Goal: Task Accomplishment & Management: Complete application form

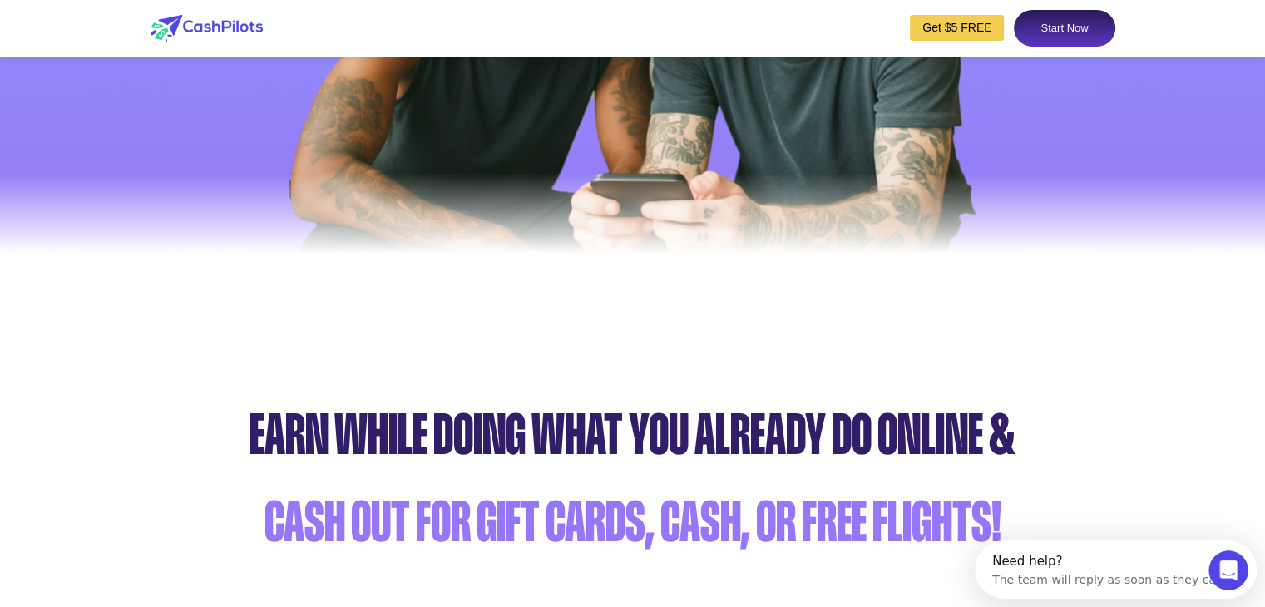
scroll to position [416, 0]
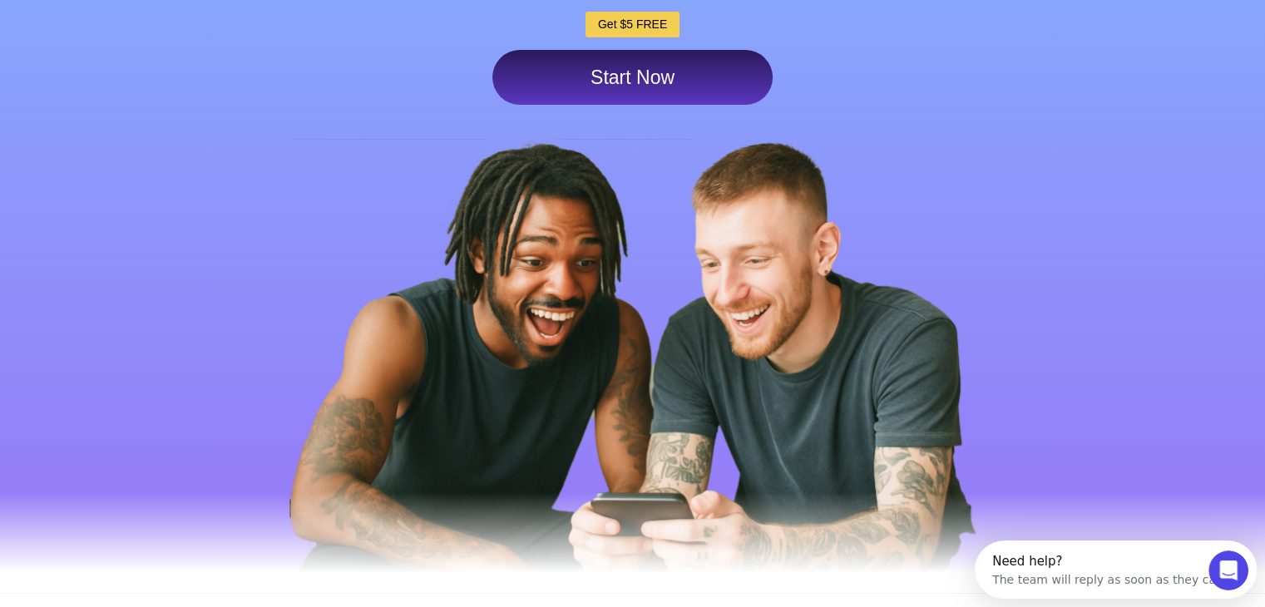
click at [675, 76] on link "Start Now" at bounding box center [632, 77] width 280 height 55
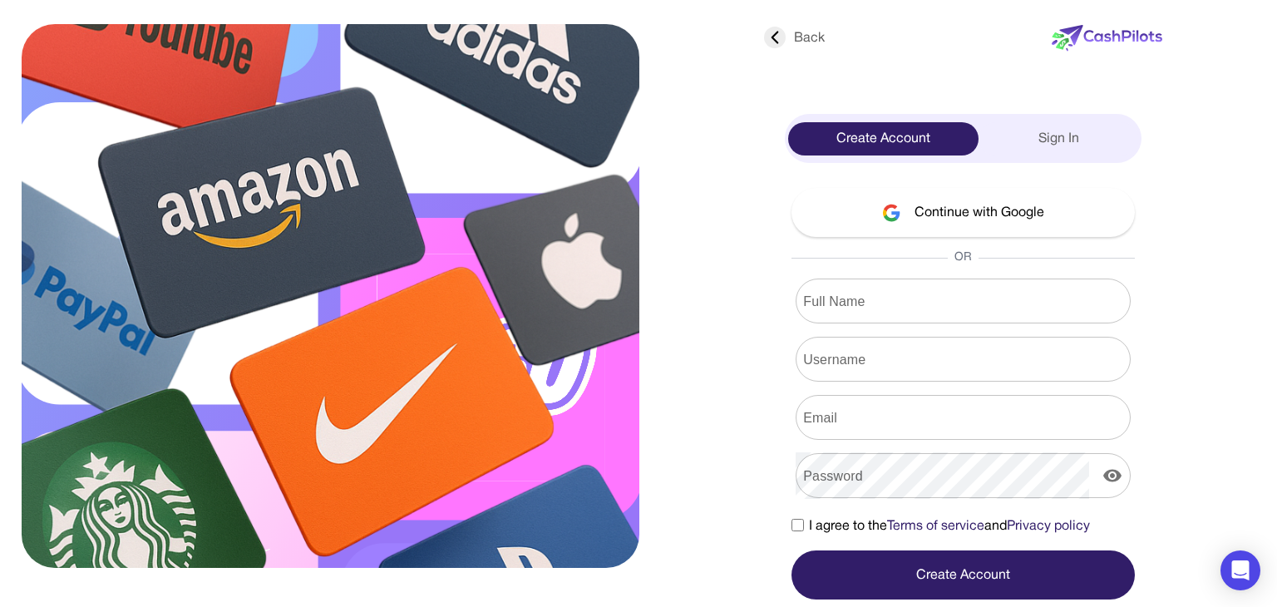
click at [912, 307] on input "Full Name" at bounding box center [963, 301] width 335 height 47
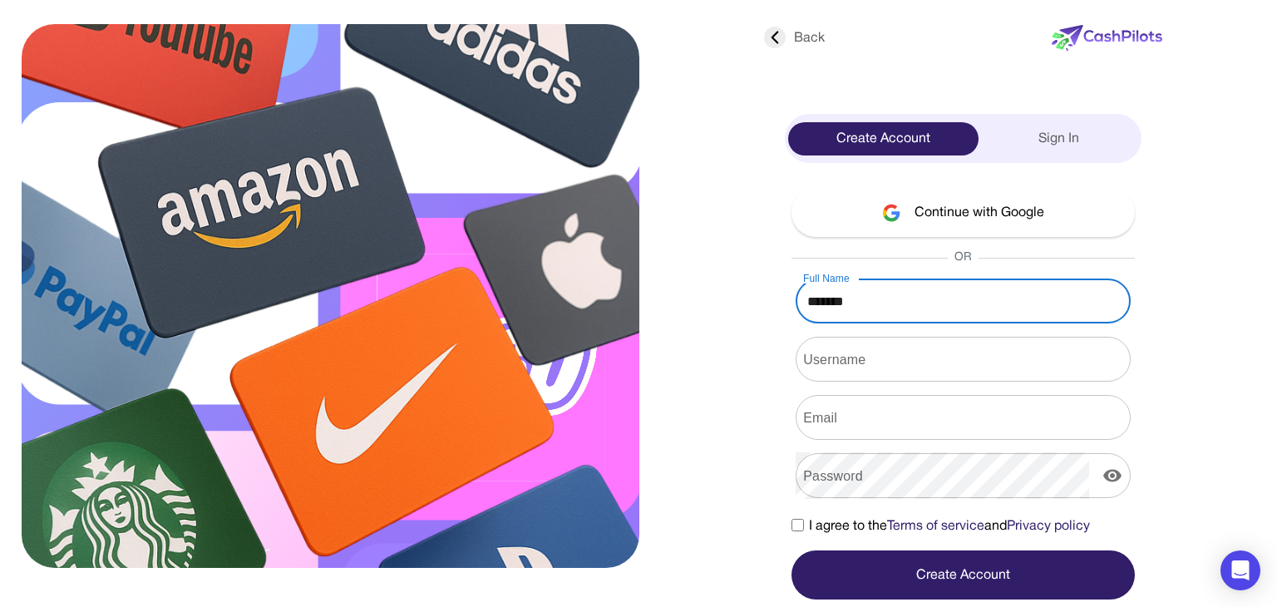
type input "*******"
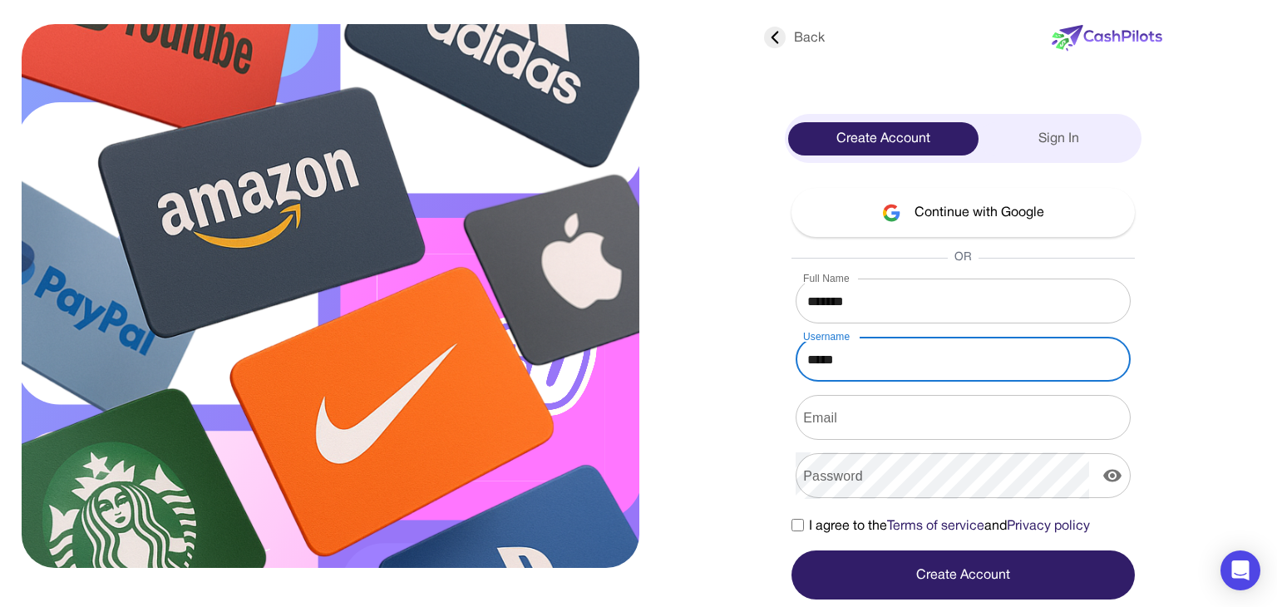
type input "*****"
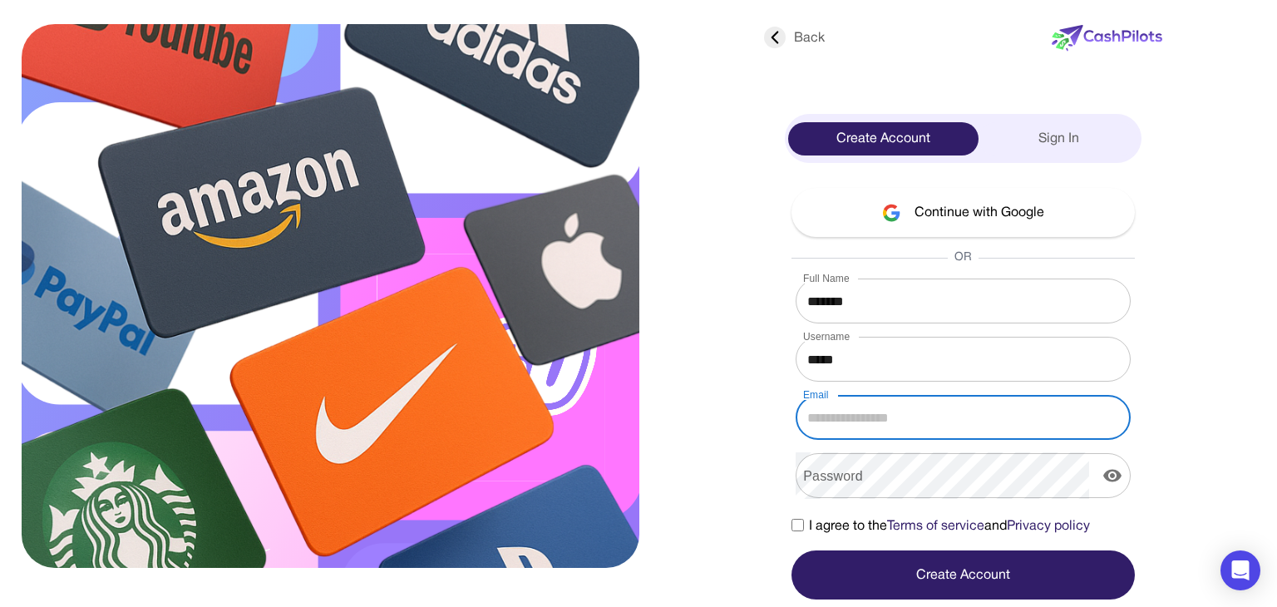
type input "*"
type input "**********"
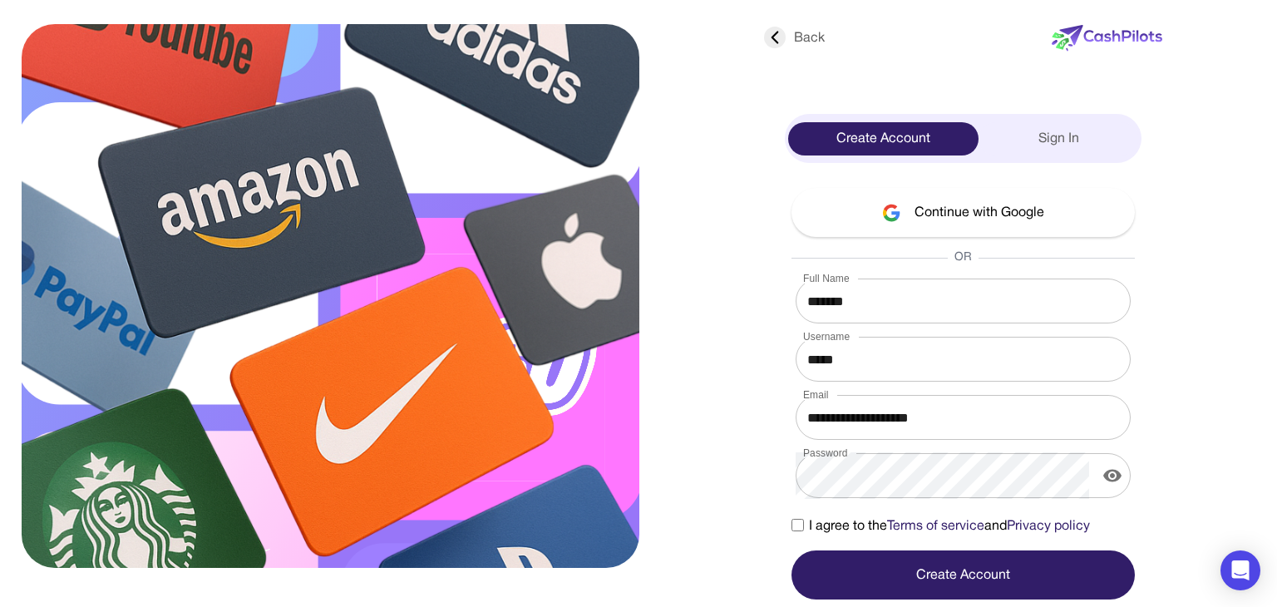
click at [888, 576] on button "Create Account" at bounding box center [963, 575] width 343 height 49
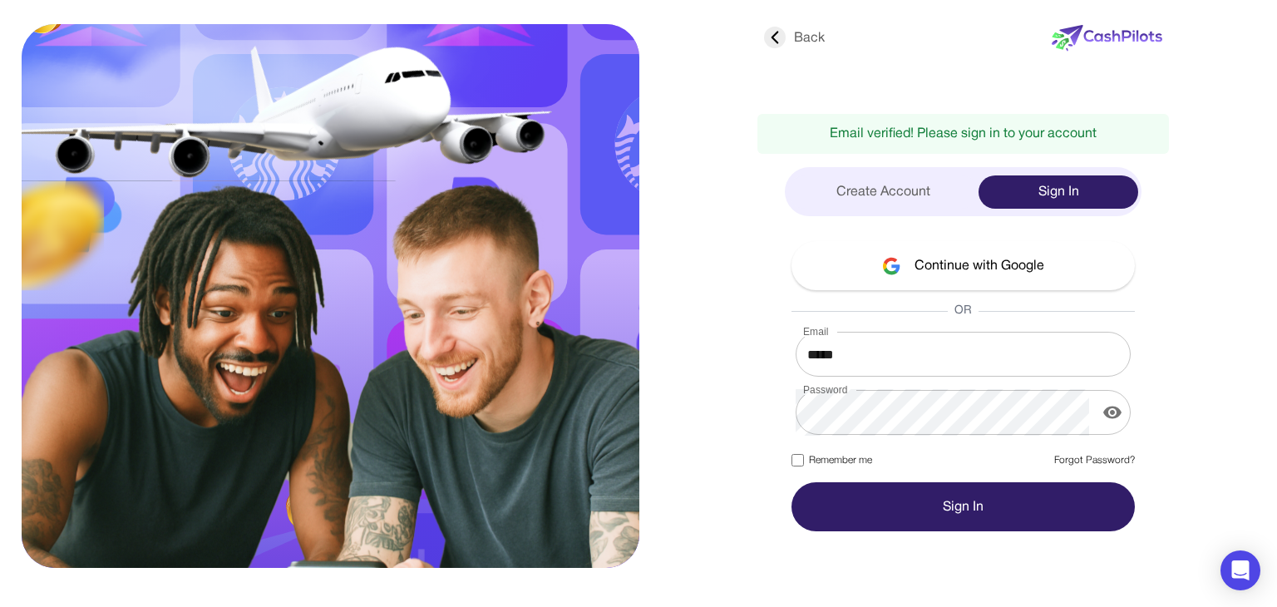
click at [827, 503] on button "Sign In" at bounding box center [963, 506] width 343 height 49
drag, startPoint x: 883, startPoint y: 353, endPoint x: 655, endPoint y: 317, distance: 230.7
click at [655, 317] on div "Back Email verified! Please sign in to your account Create Account Sign In Cont…" at bounding box center [638, 303] width 1209 height 607
type input "**********"
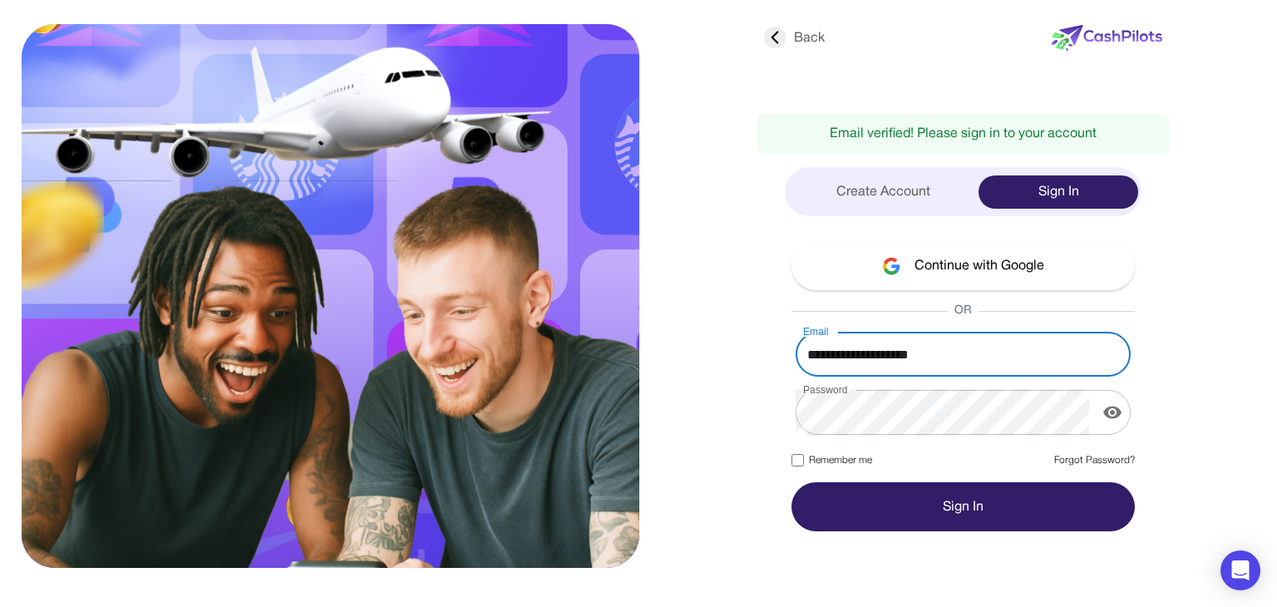
click at [936, 513] on button "Sign In" at bounding box center [963, 506] width 343 height 49
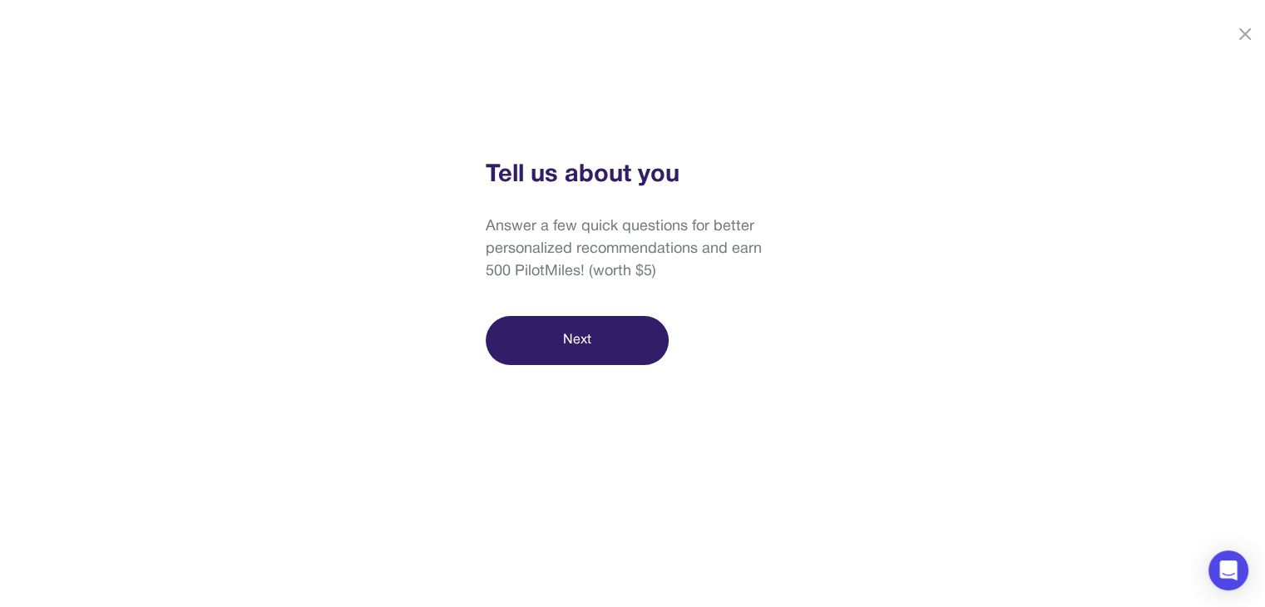
click at [838, 309] on div "Tell us about you Answer a few quick questions for better personalized recommen…" at bounding box center [632, 261] width 1265 height 208
click at [603, 331] on button "Next" at bounding box center [577, 340] width 183 height 49
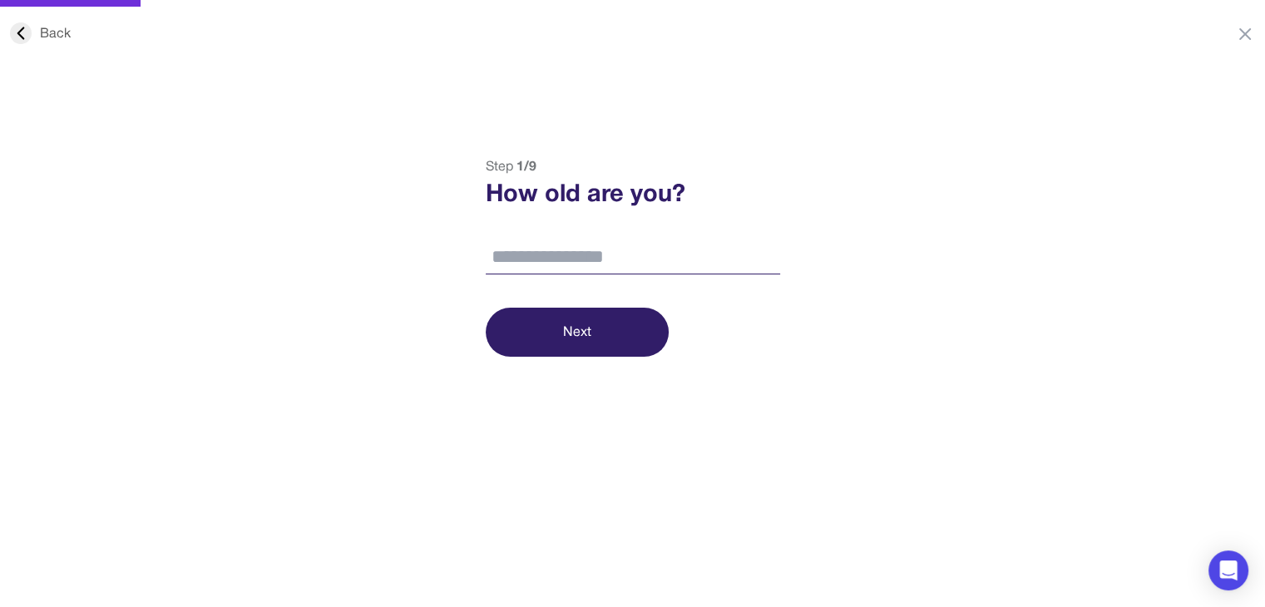
click at [576, 248] on input "number" at bounding box center [633, 257] width 294 height 35
type input "**"
click at [605, 333] on button "Next" at bounding box center [577, 332] width 183 height 49
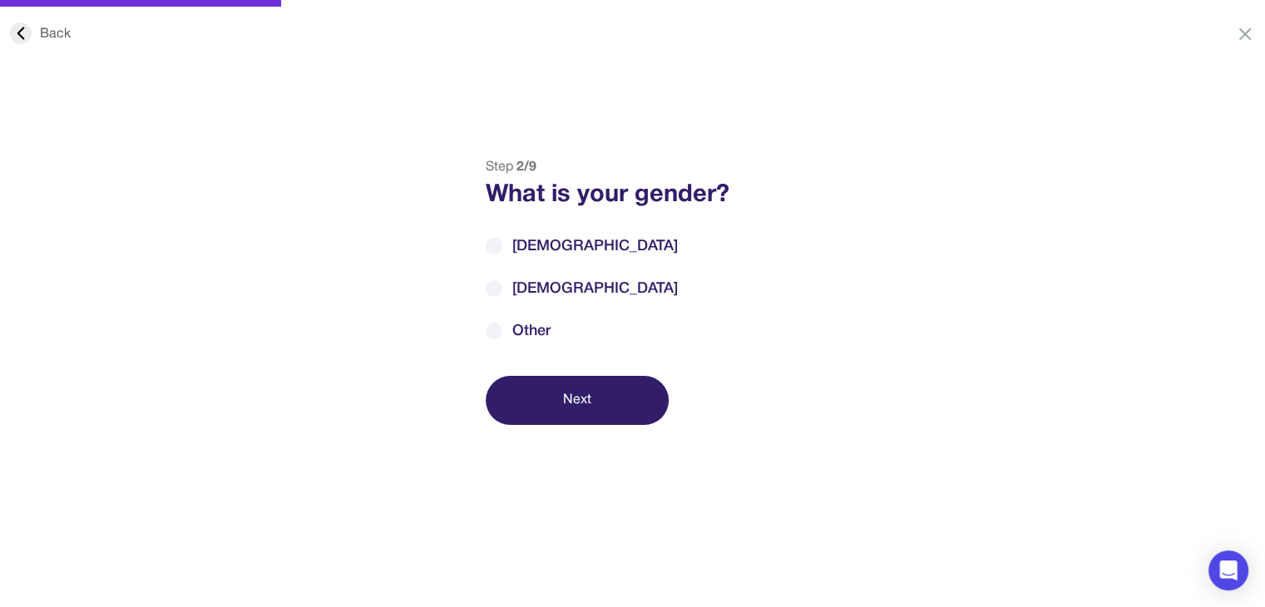
click at [512, 288] on span "[DEMOGRAPHIC_DATA]" at bounding box center [595, 289] width 166 height 22
drag, startPoint x: 572, startPoint y: 410, endPoint x: 580, endPoint y: 384, distance: 26.8
click at [574, 409] on button "Next" at bounding box center [577, 400] width 183 height 49
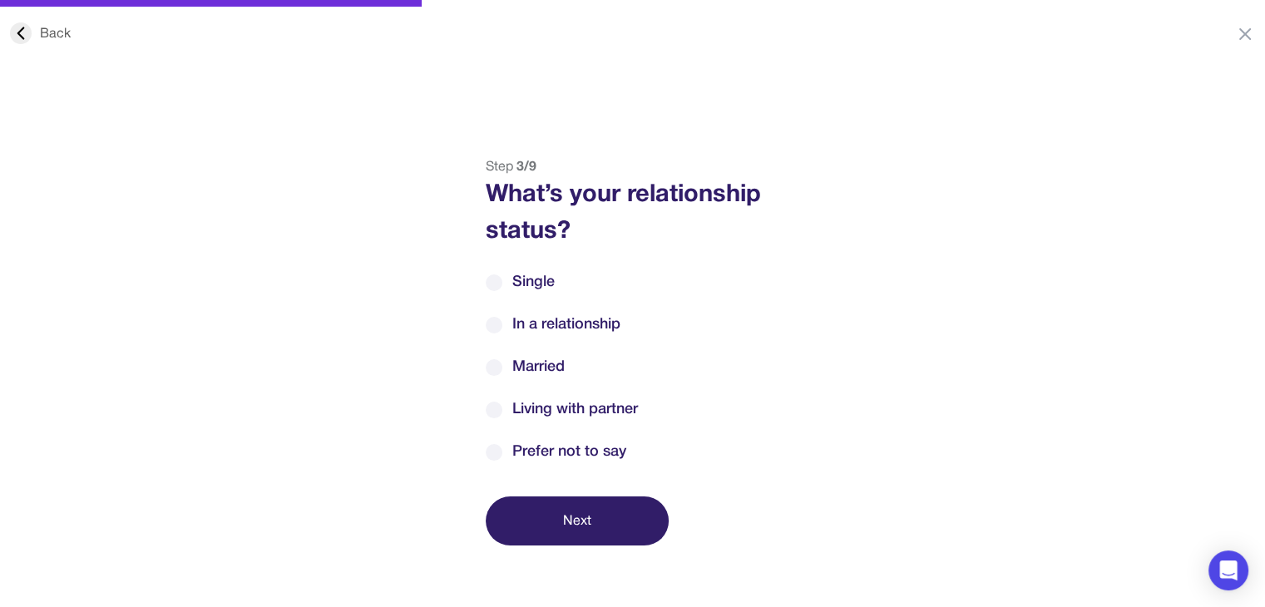
drag, startPoint x: 507, startPoint y: 280, endPoint x: 560, endPoint y: 308, distance: 59.1
click at [516, 284] on label "Single" at bounding box center [633, 282] width 294 height 22
click at [501, 284] on label "Single" at bounding box center [633, 282] width 294 height 22
click at [539, 532] on button "Next" at bounding box center [577, 521] width 183 height 49
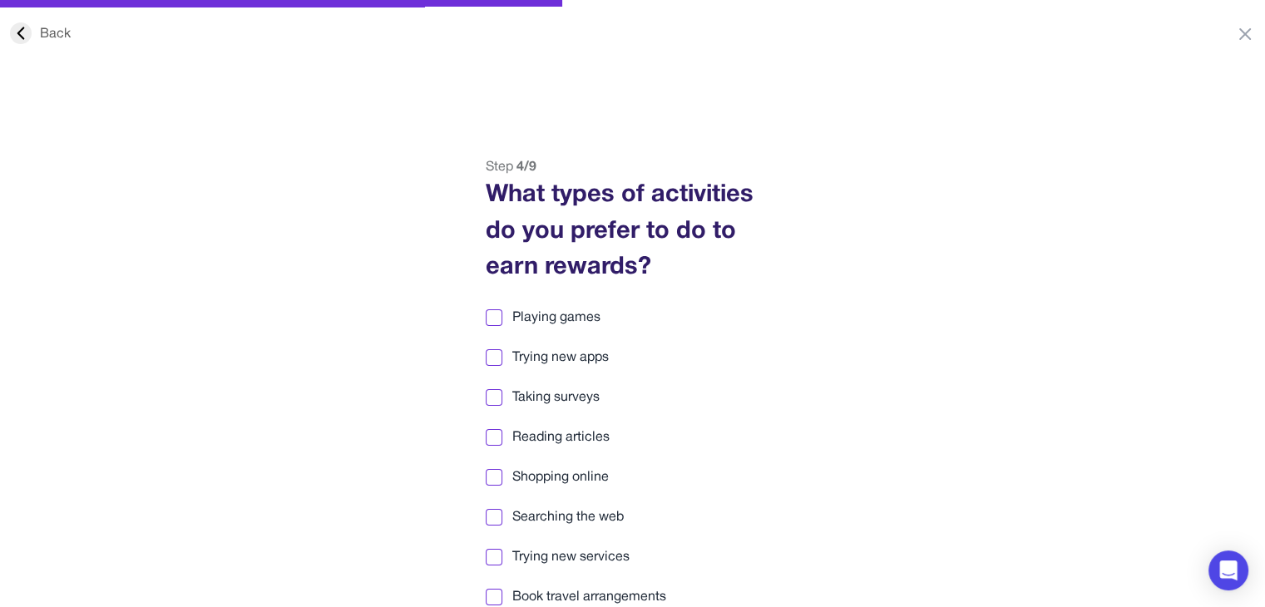
drag, startPoint x: 489, startPoint y: 319, endPoint x: 490, endPoint y: 349, distance: 30.8
click at [489, 319] on div at bounding box center [494, 318] width 12 height 12
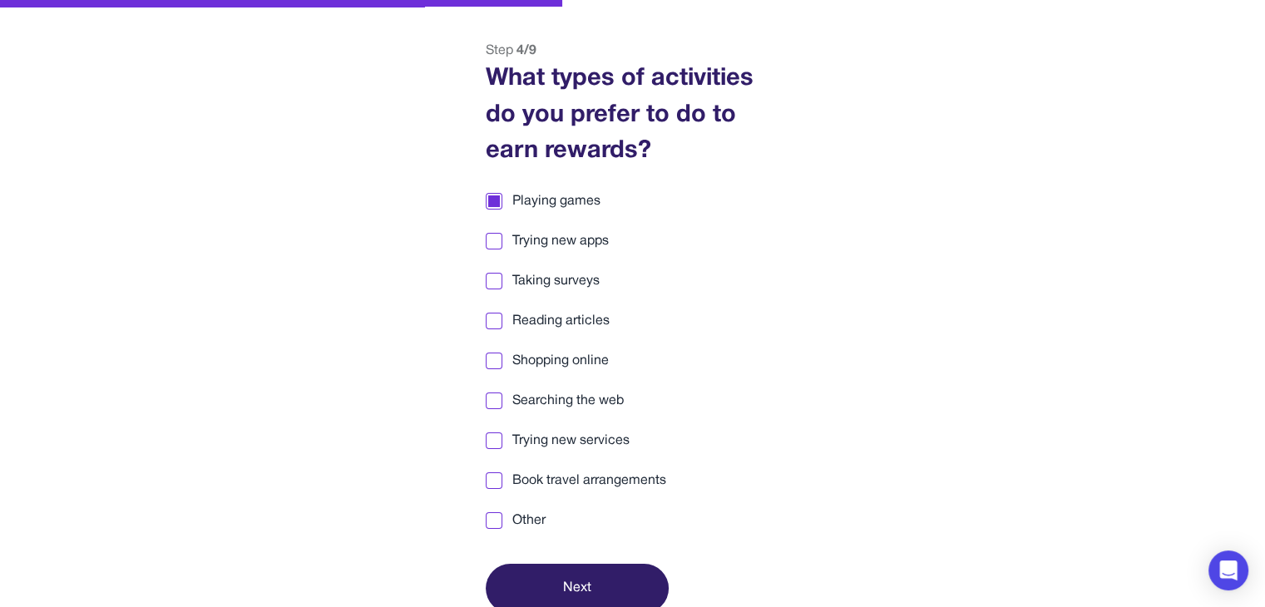
scroll to position [156, 0]
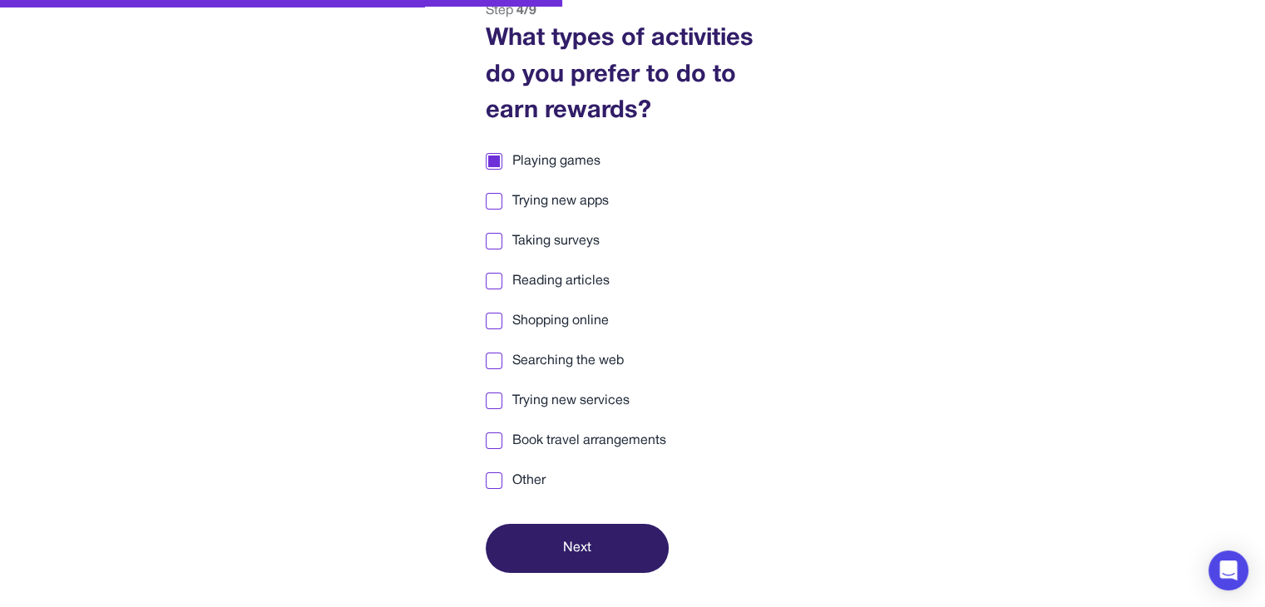
click at [492, 203] on div at bounding box center [494, 201] width 12 height 12
click at [494, 240] on div at bounding box center [494, 241] width 12 height 12
click at [492, 270] on div "Playing games Trying new apps Taking surveys Reading articles Shopping online S…" at bounding box center [633, 320] width 294 height 339
click at [492, 287] on div at bounding box center [494, 281] width 17 height 17
click at [495, 330] on div "Playing games Trying new apps Taking surveys Reading articles Shopping online S…" at bounding box center [633, 320] width 294 height 339
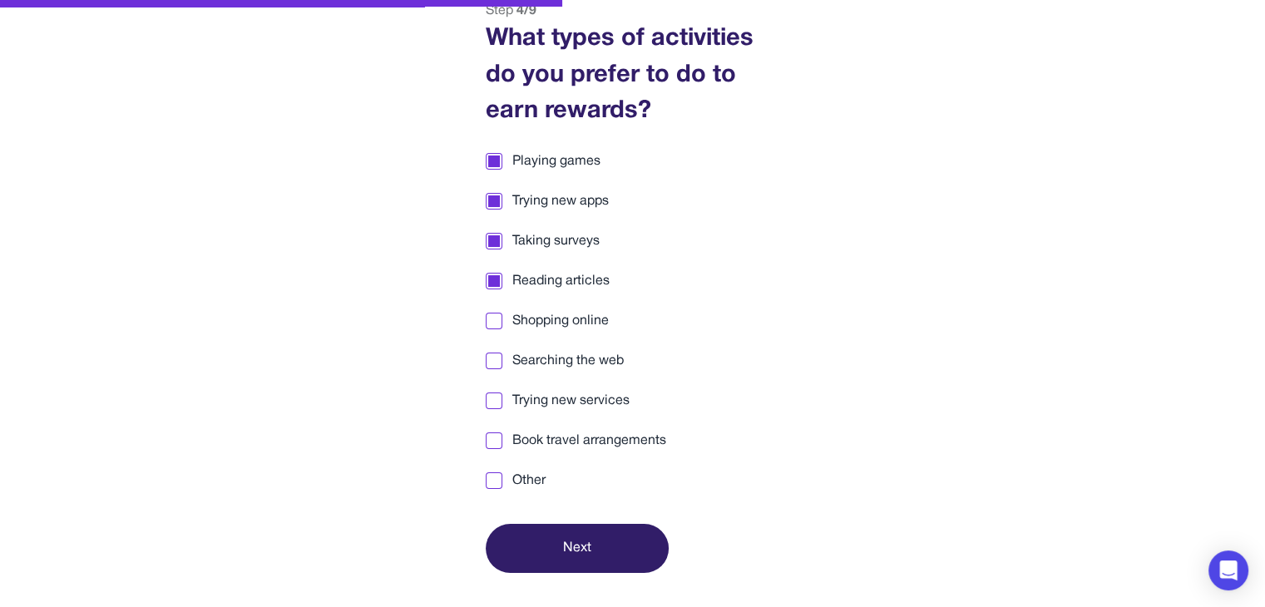
drag, startPoint x: 489, startPoint y: 314, endPoint x: 487, endPoint y: 324, distance: 9.3
click at [488, 319] on div at bounding box center [494, 321] width 12 height 12
drag, startPoint x: 489, startPoint y: 360, endPoint x: 492, endPoint y: 406, distance: 45.8
click at [489, 360] on div at bounding box center [494, 361] width 12 height 12
click at [494, 396] on div at bounding box center [494, 401] width 12 height 12
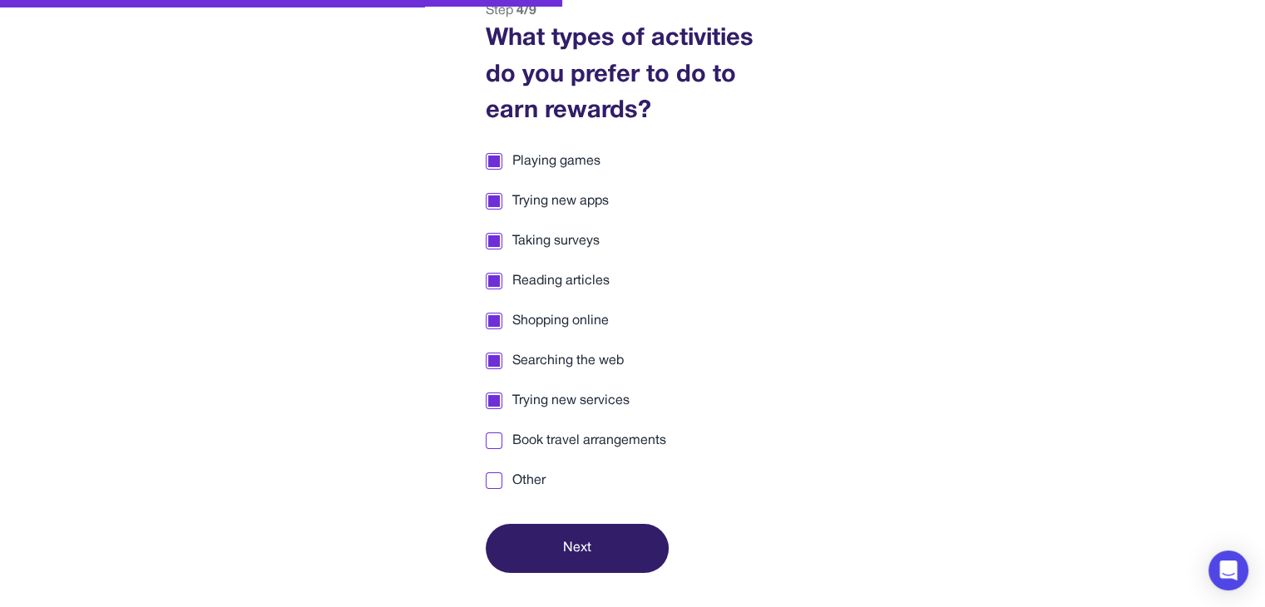
drag, startPoint x: 498, startPoint y: 447, endPoint x: 519, endPoint y: 470, distance: 31.2
click at [499, 447] on div at bounding box center [494, 440] width 17 height 17
click at [557, 541] on button "Next" at bounding box center [577, 548] width 183 height 49
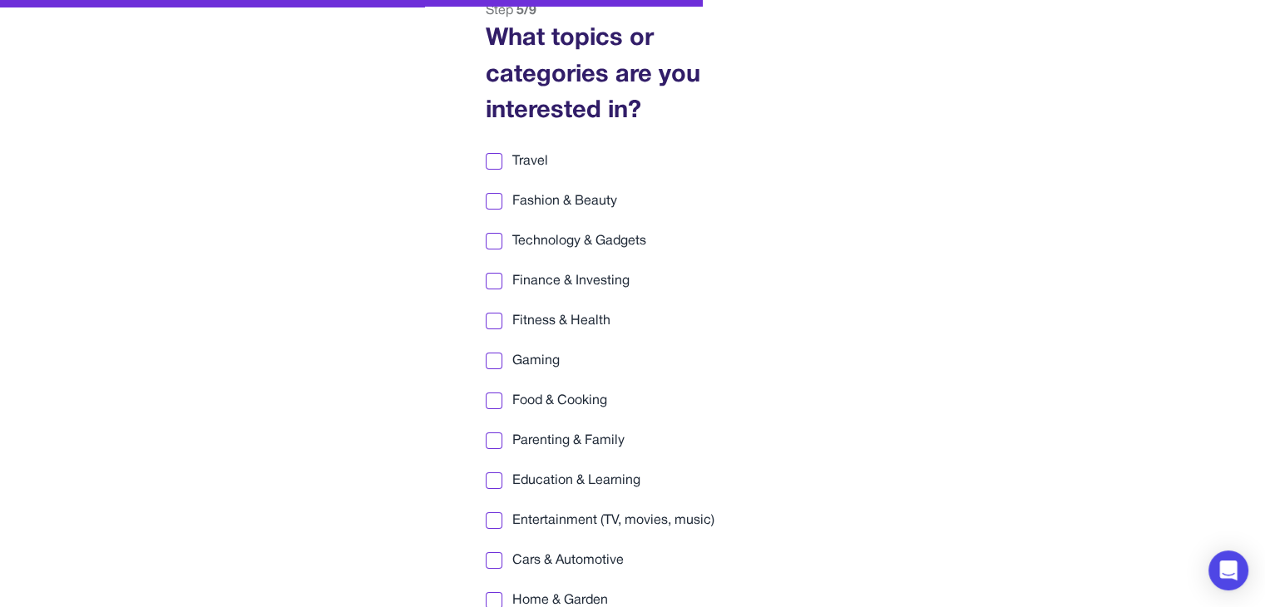
scroll to position [240, 0]
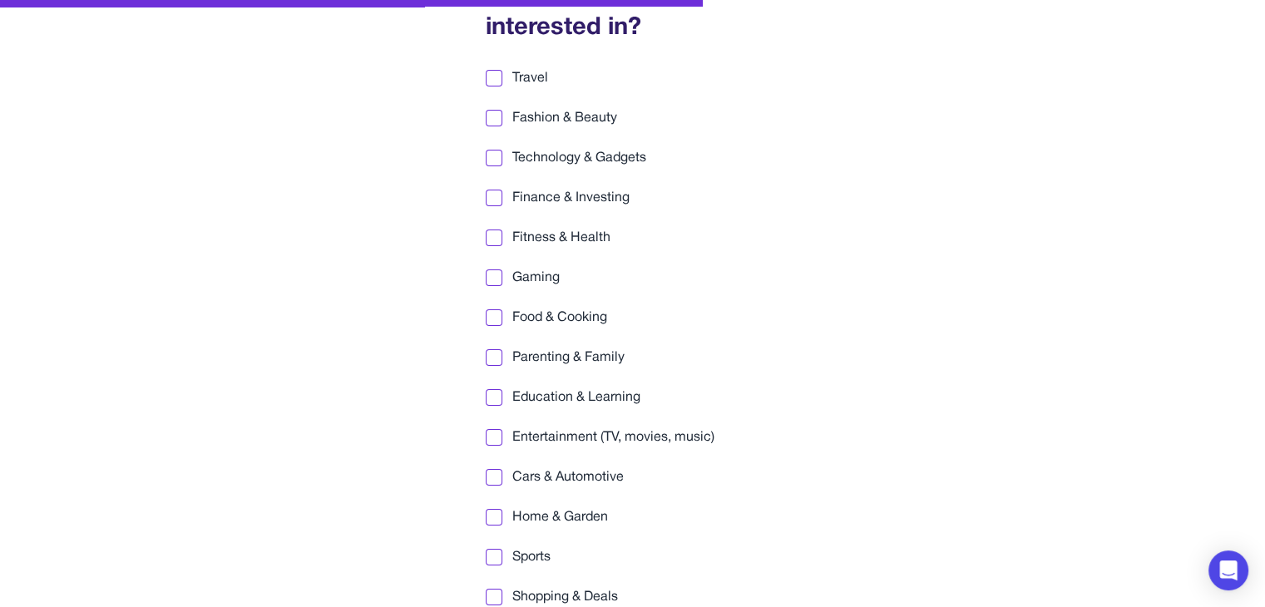
click at [493, 84] on div at bounding box center [494, 78] width 17 height 17
click at [496, 157] on div at bounding box center [494, 158] width 12 height 12
click at [490, 276] on div at bounding box center [494, 278] width 12 height 12
click at [497, 316] on div at bounding box center [494, 318] width 12 height 12
click at [496, 392] on div at bounding box center [494, 398] width 12 height 12
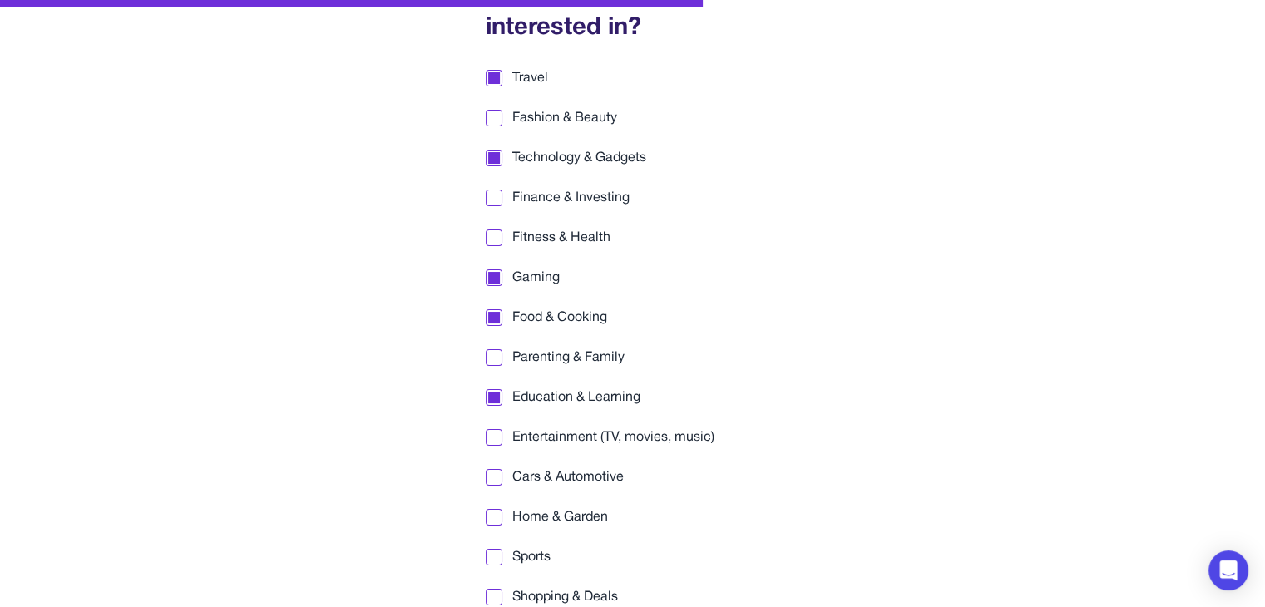
click at [494, 427] on label "Entertainment (TV, movies, music)" at bounding box center [633, 437] width 294 height 20
drag, startPoint x: 488, startPoint y: 483, endPoint x: 516, endPoint y: 546, distance: 69.2
click at [492, 489] on div "Travel Fashion & Beauty Technology & Gadgets Finance & Investing Fitness & Heal…" at bounding box center [633, 337] width 294 height 539
drag, startPoint x: 492, startPoint y: 517, endPoint x: 498, endPoint y: 543, distance: 26.4
click at [492, 518] on div at bounding box center [494, 517] width 12 height 12
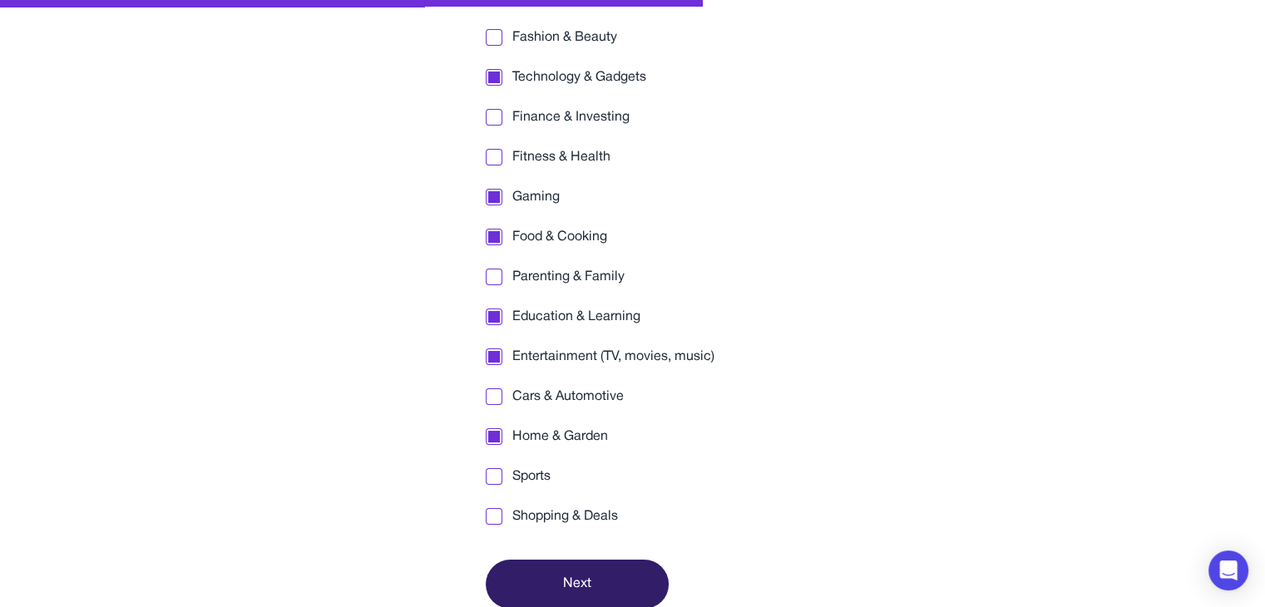
scroll to position [323, 0]
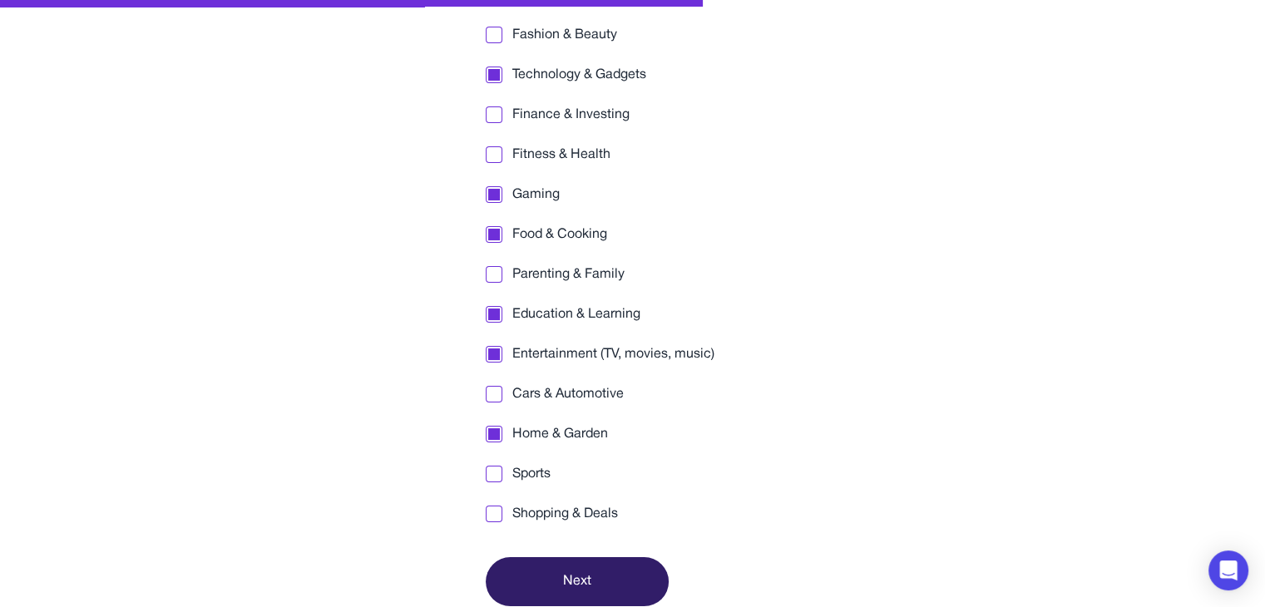
click at [500, 510] on div at bounding box center [494, 514] width 17 height 17
drag, startPoint x: 608, startPoint y: 584, endPoint x: 621, endPoint y: 579, distance: 14.2
click at [609, 584] on button "Next" at bounding box center [577, 581] width 183 height 49
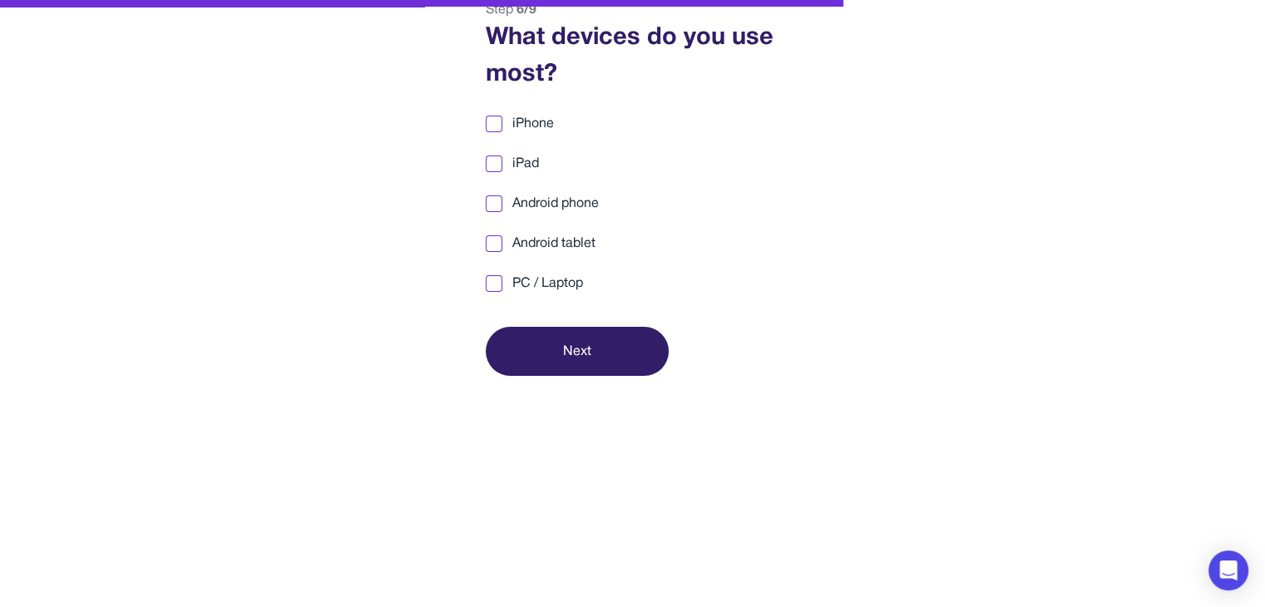
scroll to position [156, 0]
drag, startPoint x: 488, startPoint y: 279, endPoint x: 546, endPoint y: 332, distance: 78.9
click at [492, 281] on div at bounding box center [494, 285] width 12 height 12
drag, startPoint x: 559, startPoint y: 343, endPoint x: 595, endPoint y: 346, distance: 35.8
click at [562, 346] on button "Next" at bounding box center [577, 352] width 183 height 49
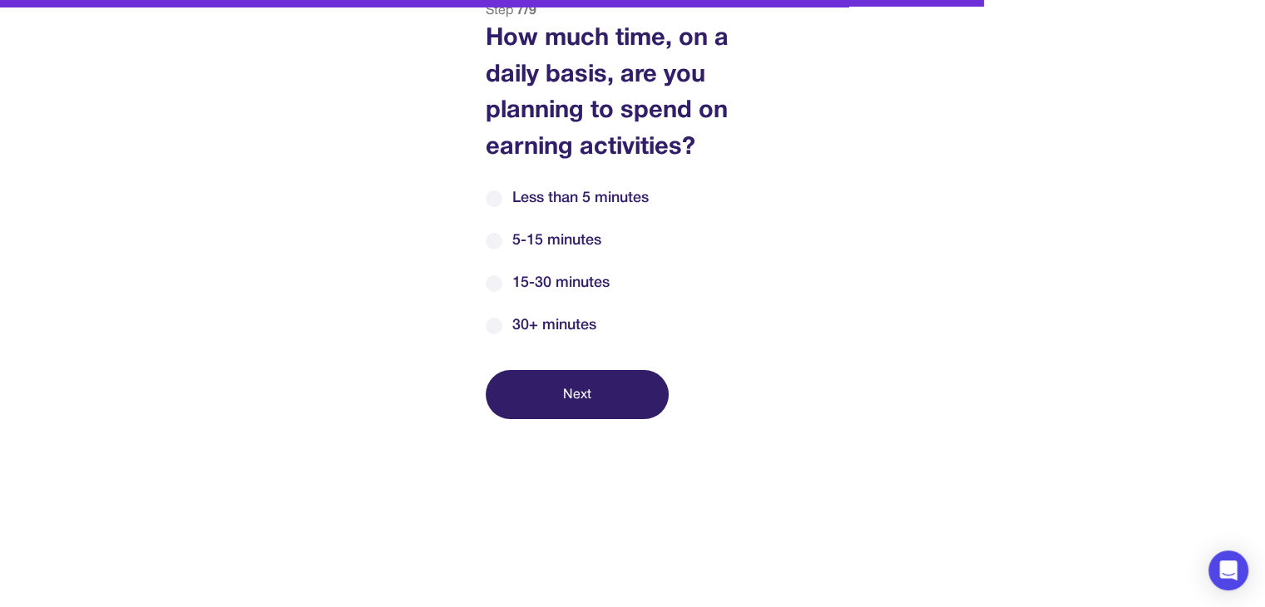
drag, startPoint x: 501, startPoint y: 329, endPoint x: 520, endPoint y: 344, distance: 24.3
click at [511, 339] on div "Step 7 / 9 How much time, on a daily basis, are you planning to spend on earnin…" at bounding box center [633, 210] width 336 height 418
click at [604, 403] on button "Next" at bounding box center [577, 394] width 183 height 49
drag, startPoint x: 488, startPoint y: 325, endPoint x: 499, endPoint y: 336, distance: 15.3
click at [488, 326] on div at bounding box center [494, 326] width 17 height 17
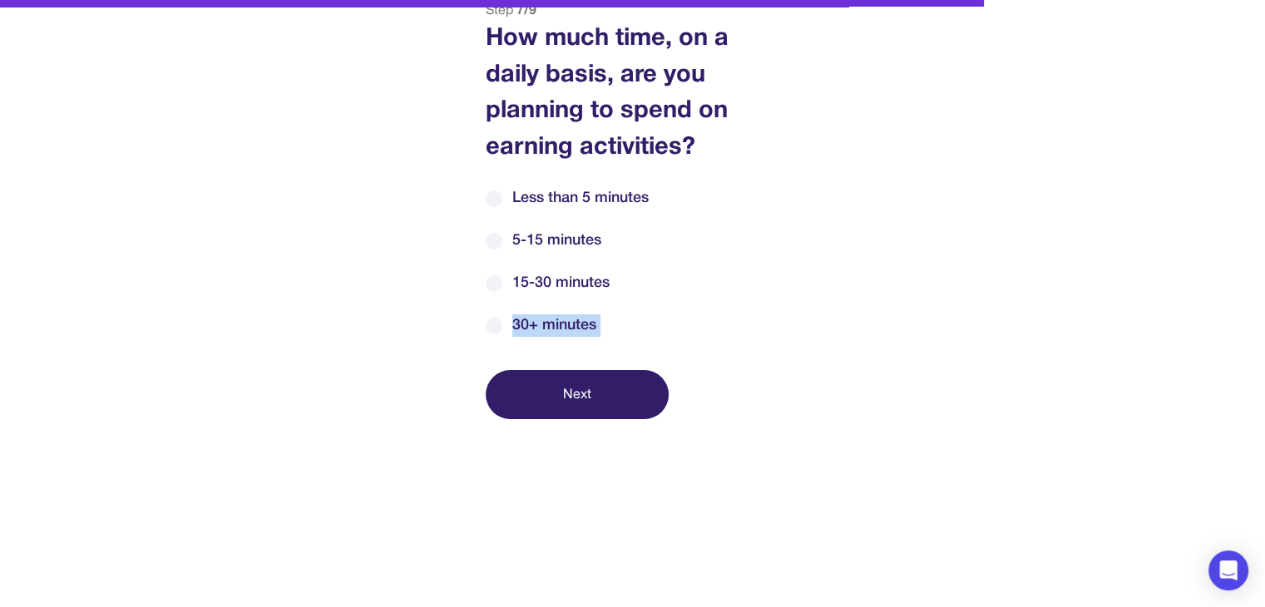
drag, startPoint x: 571, startPoint y: 395, endPoint x: 594, endPoint y: 402, distance: 24.2
click at [581, 400] on button "Next" at bounding box center [577, 394] width 183 height 49
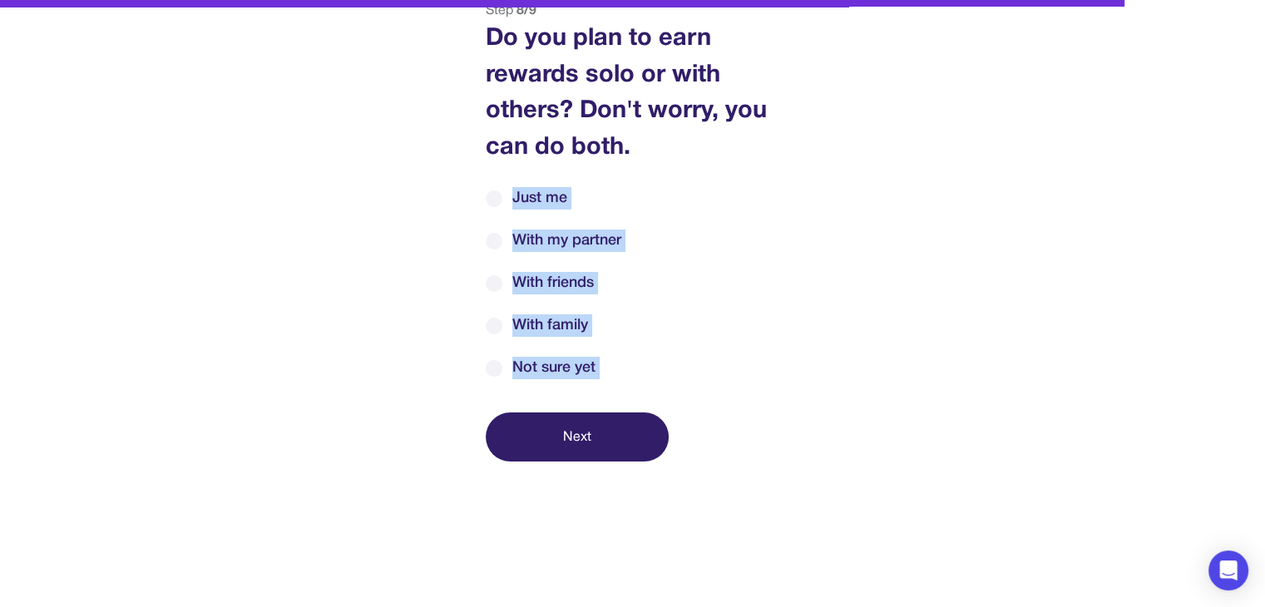
click at [767, 333] on label "With family" at bounding box center [633, 325] width 294 height 22
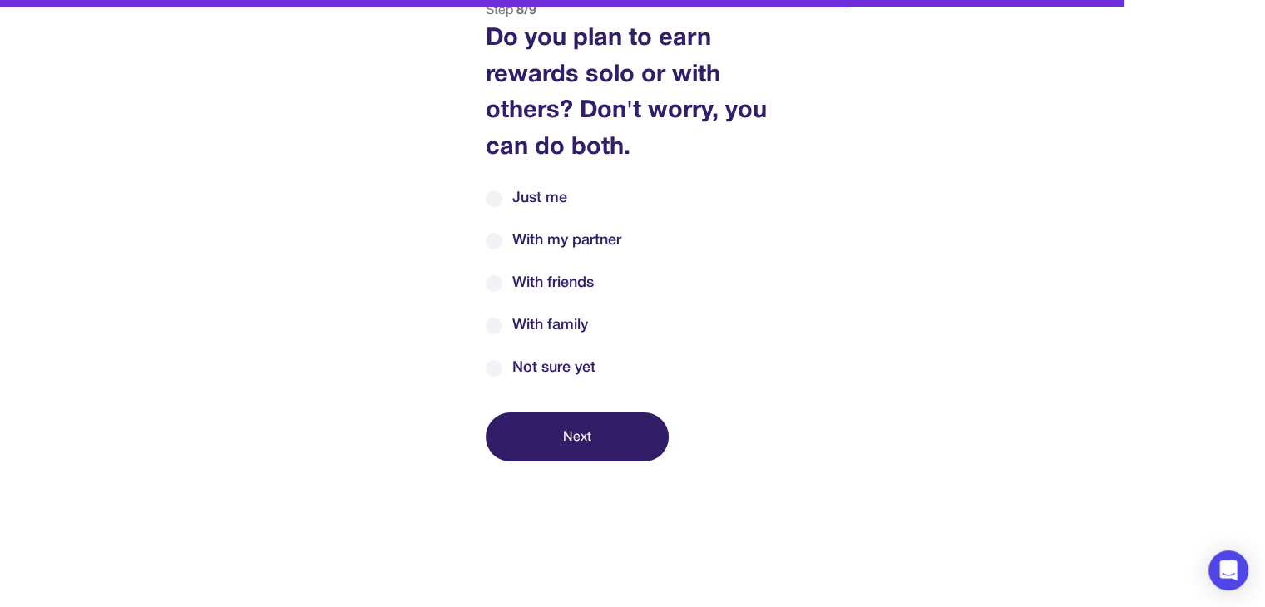
drag, startPoint x: 487, startPoint y: 204, endPoint x: 496, endPoint y: 215, distance: 13.6
click at [493, 213] on div "Just me With my partner With friends With family Not sure yet" at bounding box center [633, 283] width 294 height 192
click at [503, 201] on label "Just me" at bounding box center [633, 198] width 294 height 22
drag, startPoint x: 565, startPoint y: 420, endPoint x: 640, endPoint y: 425, distance: 75.0
click at [571, 421] on button "Next" at bounding box center [577, 437] width 183 height 49
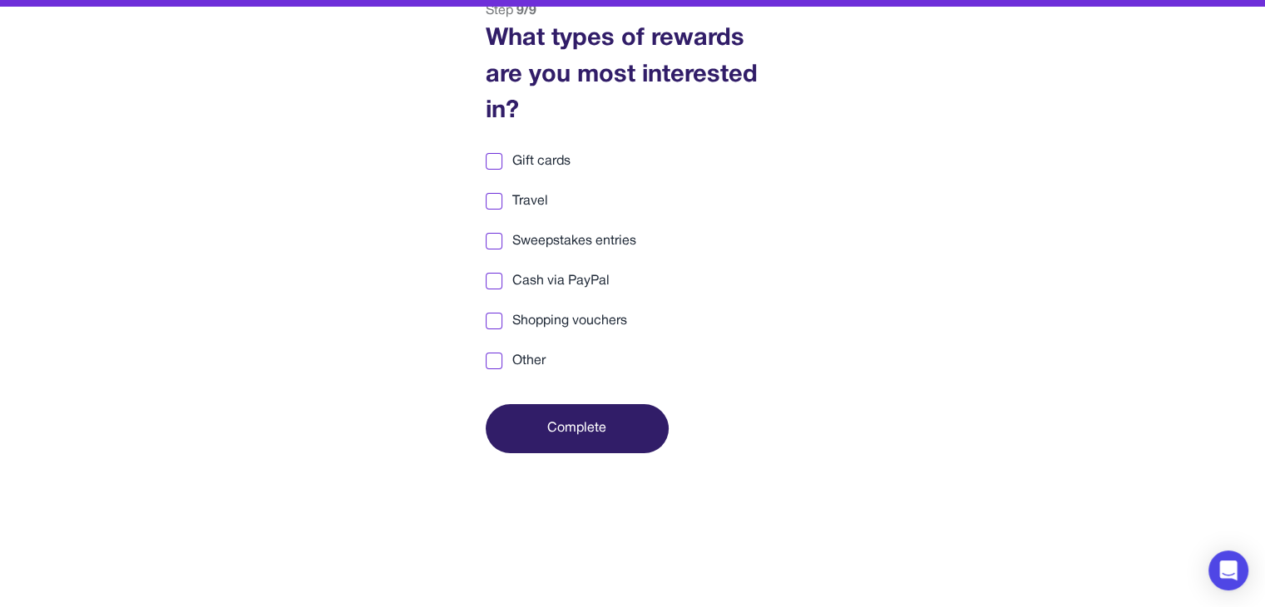
scroll to position [73, 0]
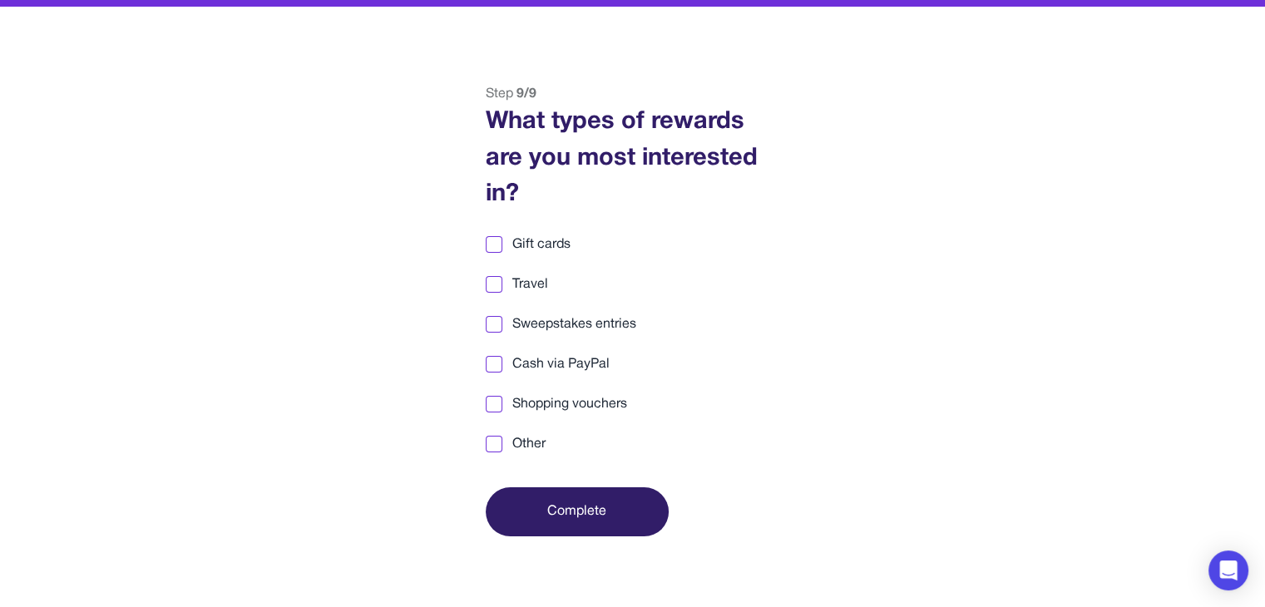
drag, startPoint x: 485, startPoint y: 240, endPoint x: 487, endPoint y: 256, distance: 16.0
click at [486, 241] on div at bounding box center [494, 244] width 17 height 17
click at [491, 283] on div at bounding box center [494, 285] width 12 height 12
click at [493, 326] on div at bounding box center [494, 325] width 12 height 12
drag, startPoint x: 496, startPoint y: 362, endPoint x: 491, endPoint y: 391, distance: 29.5
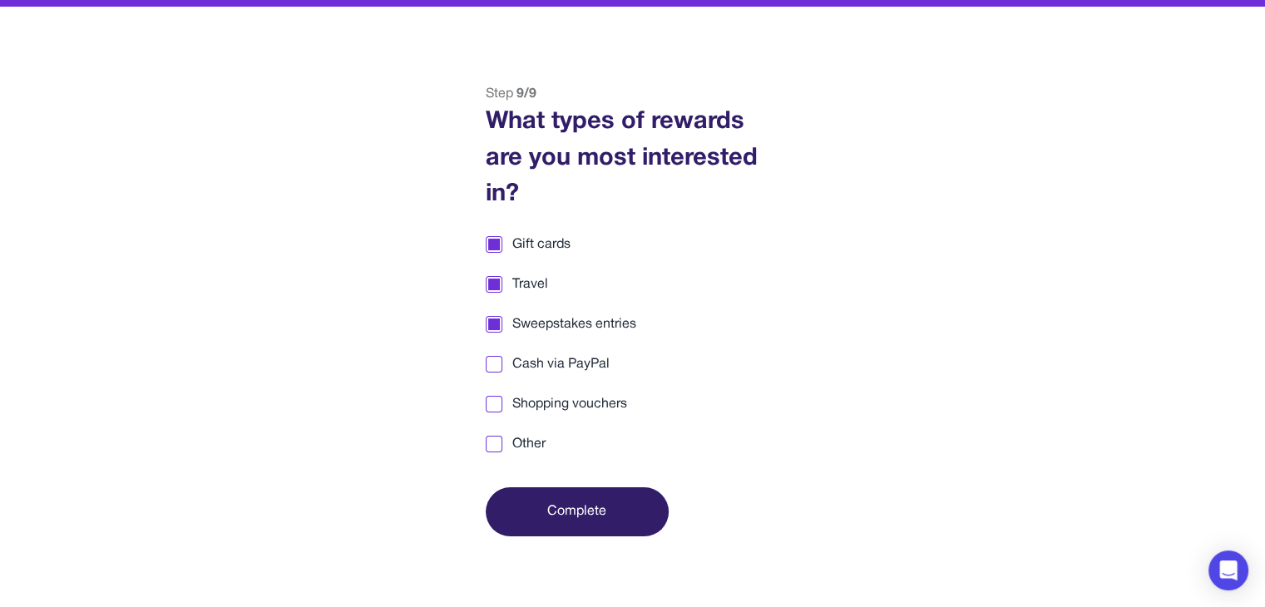
click at [495, 363] on div at bounding box center [494, 364] width 12 height 12
drag, startPoint x: 488, startPoint y: 402, endPoint x: 496, endPoint y: 438, distance: 37.4
click at [488, 406] on div at bounding box center [494, 404] width 12 height 12
drag, startPoint x: 595, startPoint y: 506, endPoint x: 605, endPoint y: 506, distance: 10.0
click at [600, 506] on button "Complete" at bounding box center [577, 511] width 183 height 49
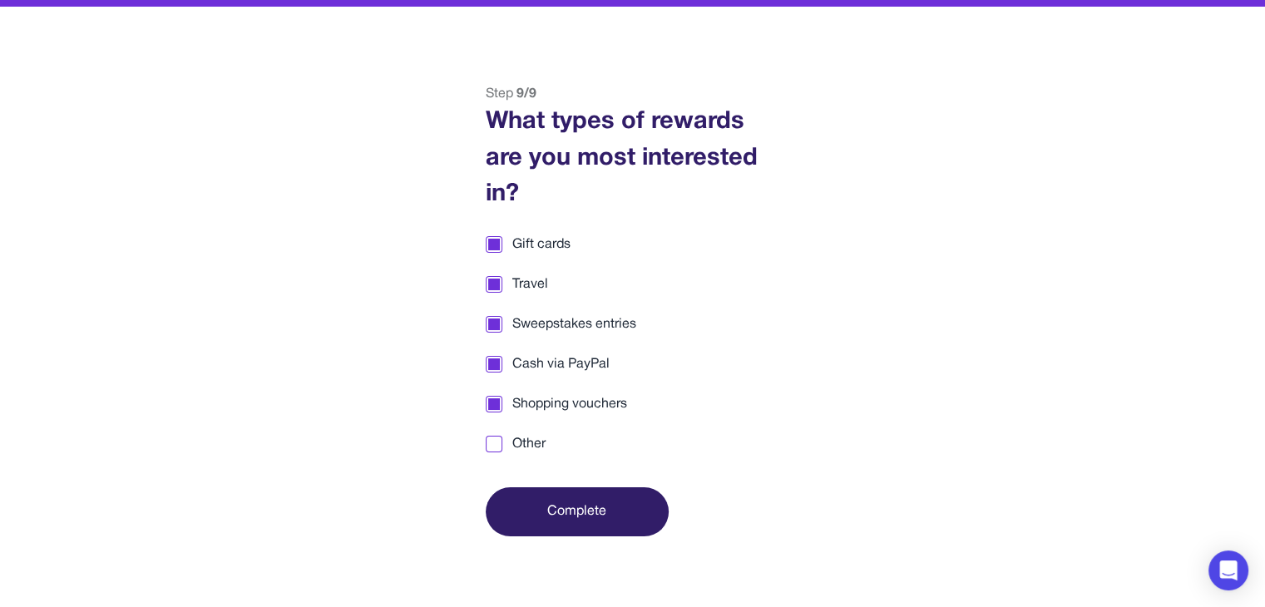
scroll to position [0, 0]
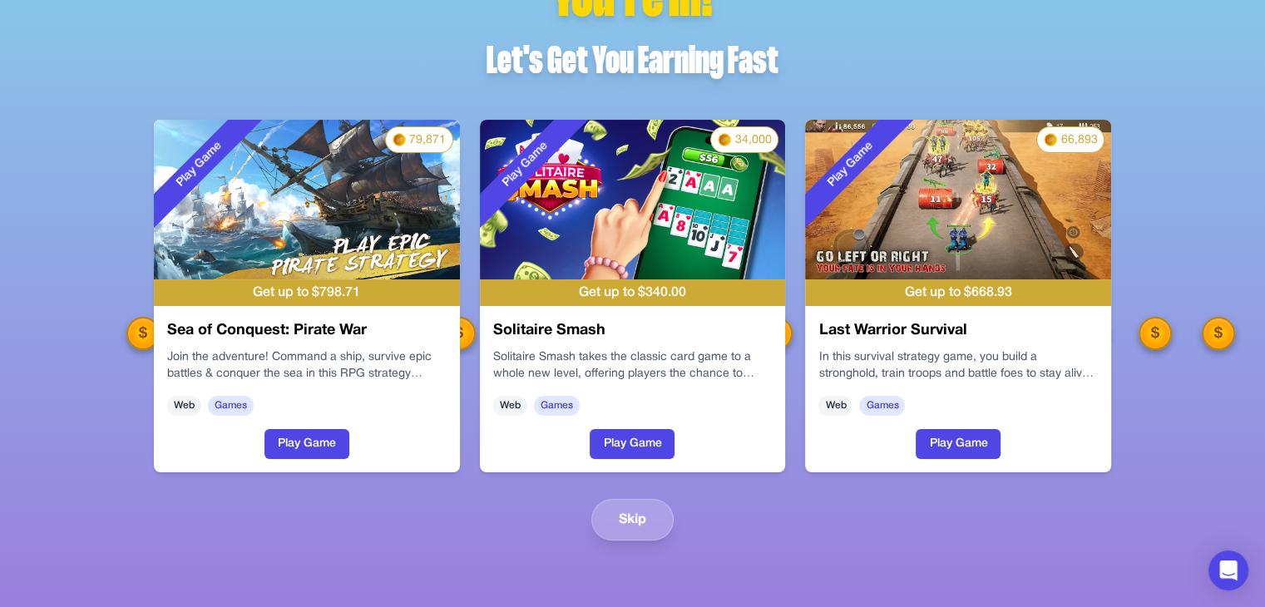
scroll to position [86, 0]
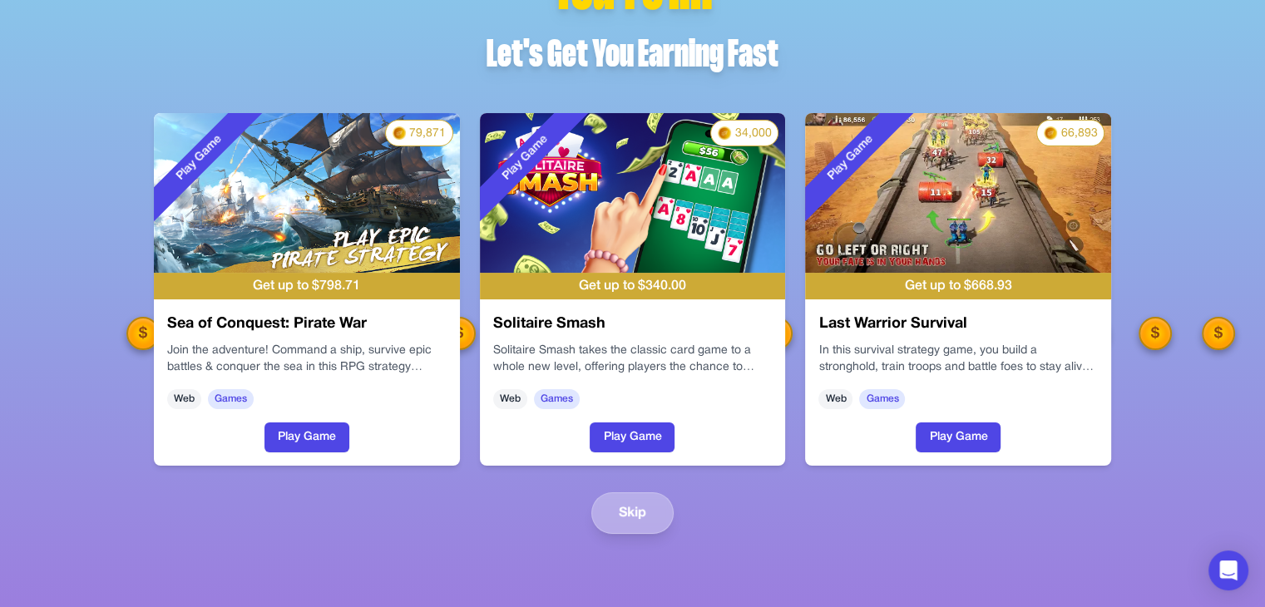
click at [621, 515] on button "Skip" at bounding box center [632, 513] width 82 height 42
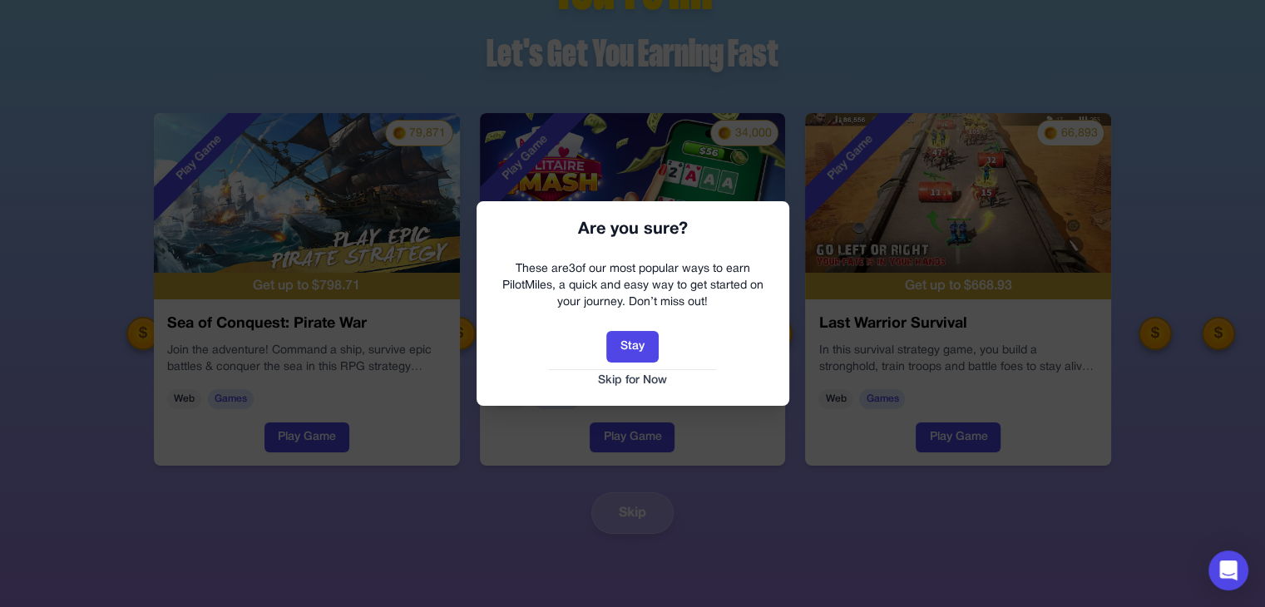
click at [626, 387] on button "Skip for Now" at bounding box center [632, 381] width 279 height 17
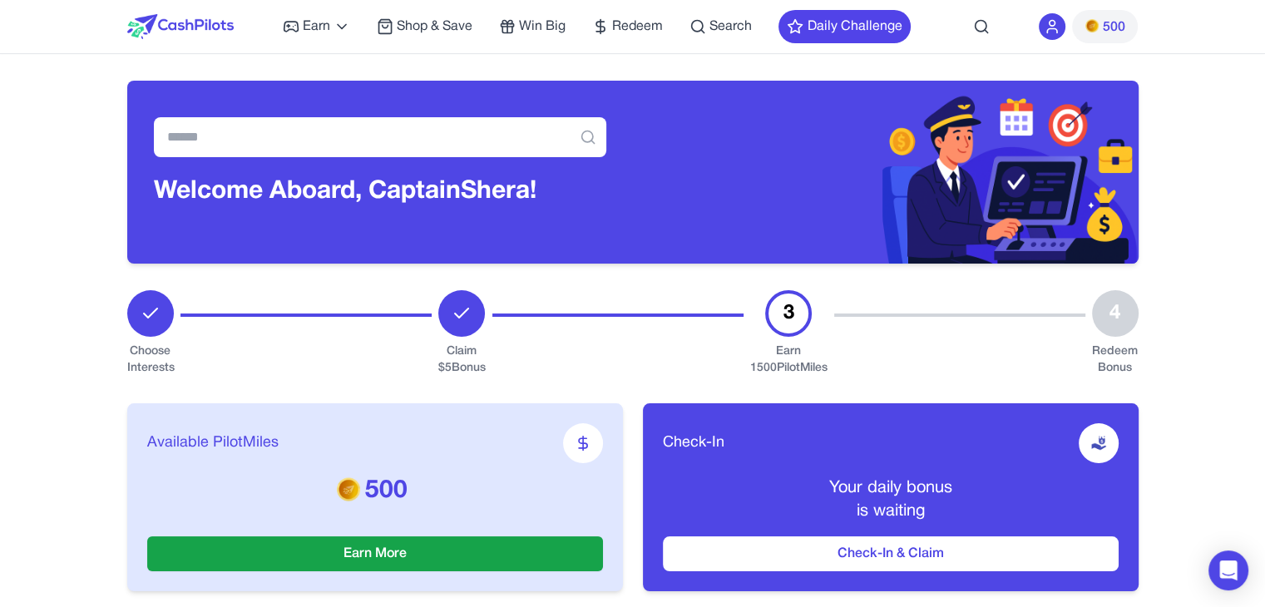
scroll to position [333, 0]
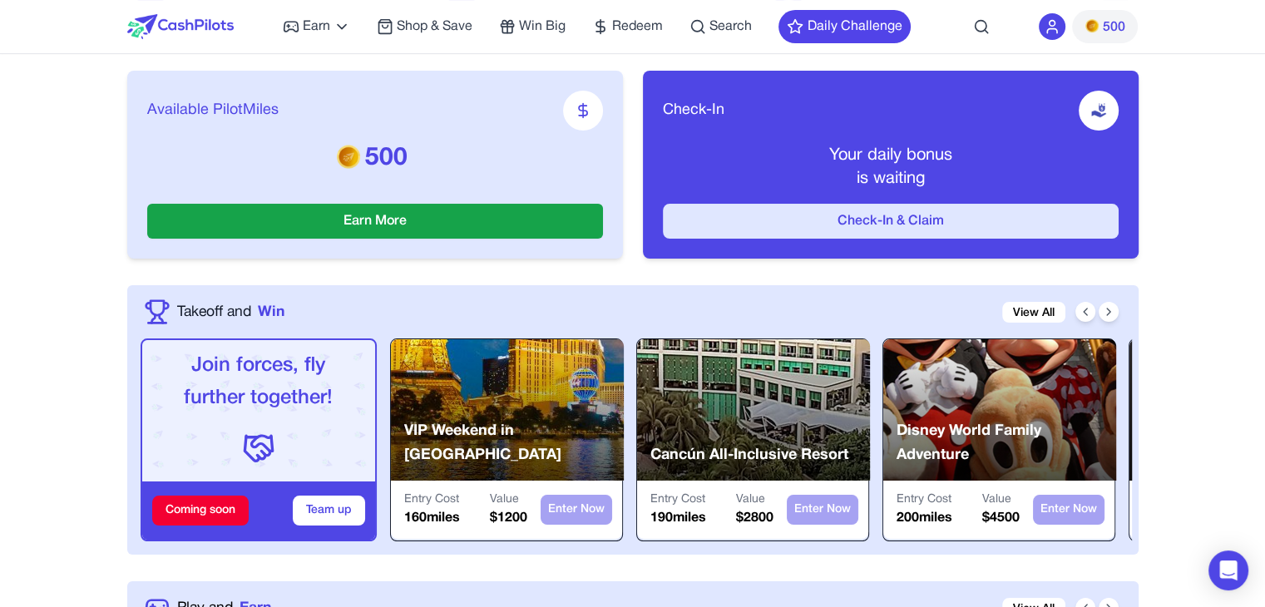
click at [826, 230] on button "Check-In & Claim" at bounding box center [891, 221] width 456 height 35
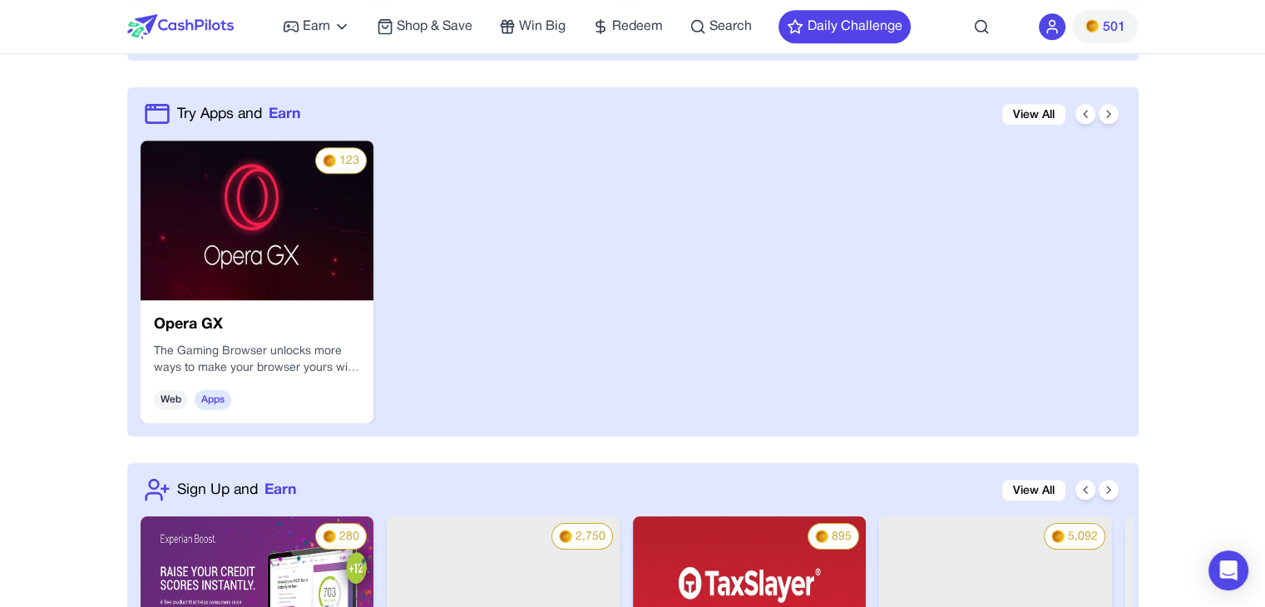
scroll to position [1164, 0]
